Goal: Task Accomplishment & Management: Use online tool/utility

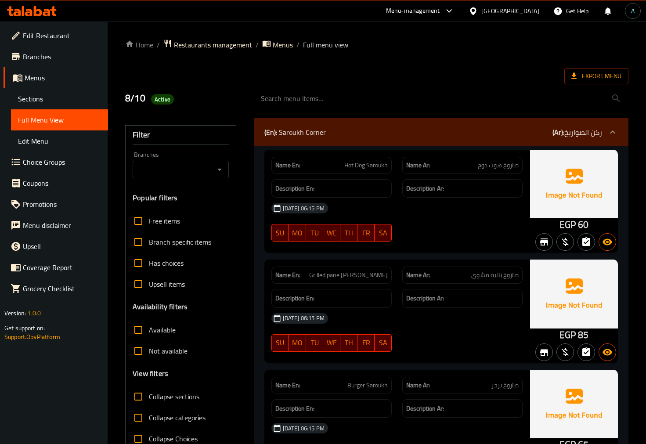
scroll to position [5232, 0]
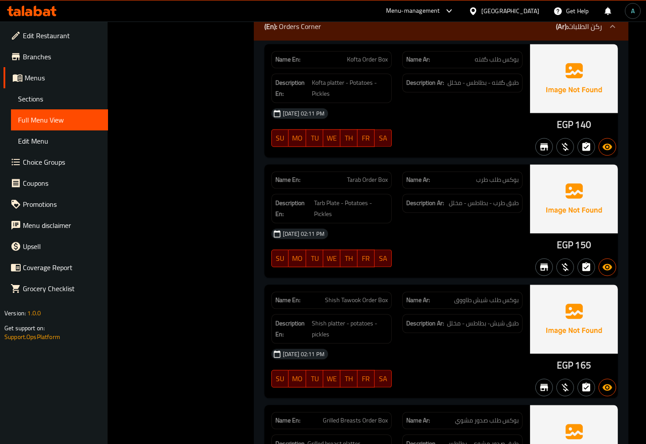
scroll to position [3232, 0]
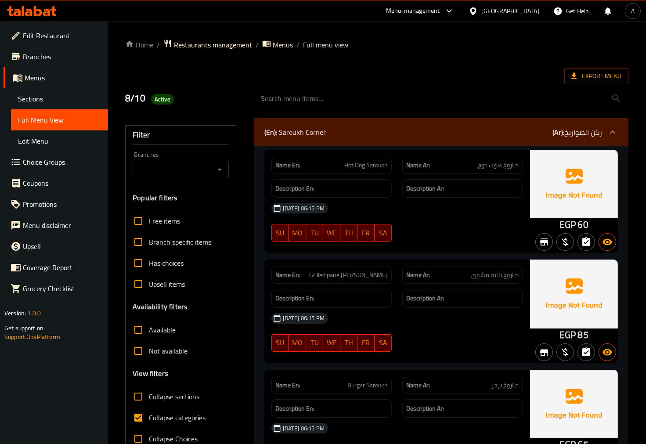
click at [167, 421] on span "Collapse categories" at bounding box center [177, 417] width 57 height 11
click at [149, 421] on input "Collapse categories" at bounding box center [138, 417] width 21 height 21
checkbox input "false"
click at [580, 70] on span "Export Menu" at bounding box center [596, 76] width 64 height 16
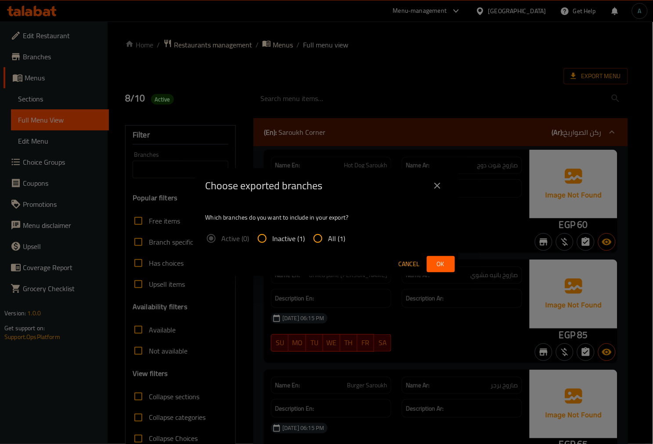
click at [316, 233] on input "All (1)" at bounding box center [317, 238] width 21 height 21
radio input "true"
click at [442, 261] on span "Ok" at bounding box center [441, 264] width 14 height 11
